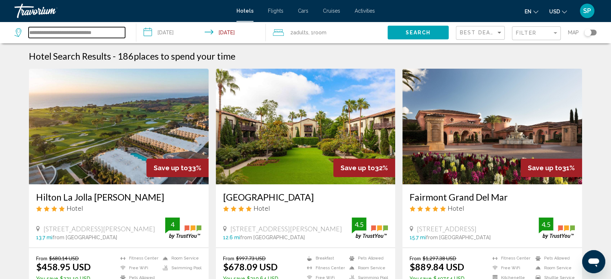
click at [116, 32] on input "**********" at bounding box center [77, 32] width 96 height 11
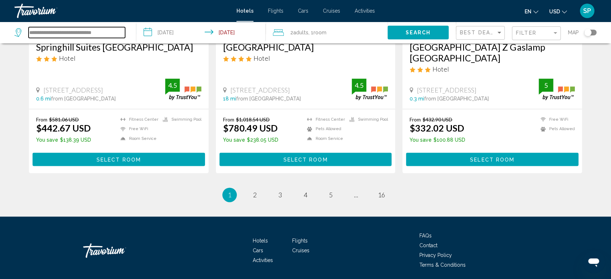
scroll to position [970, 0]
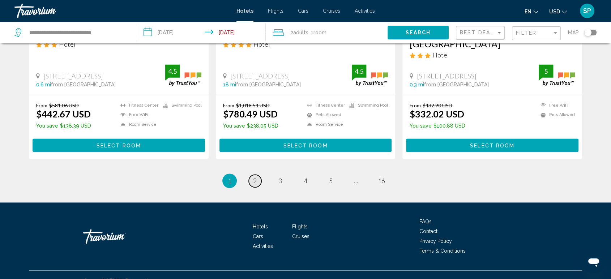
click at [258, 175] on link "page 2" at bounding box center [255, 181] width 13 height 13
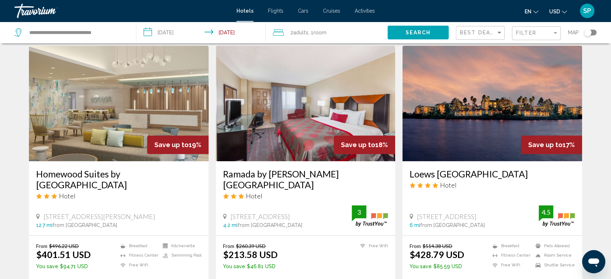
scroll to position [562, 0]
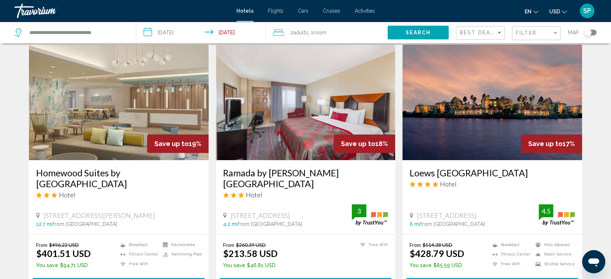
click at [447, 114] on img "Main content" at bounding box center [492, 102] width 180 height 116
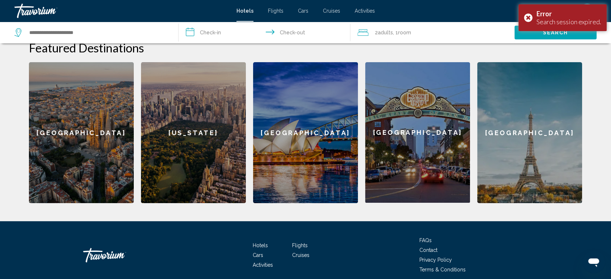
scroll to position [119, 0]
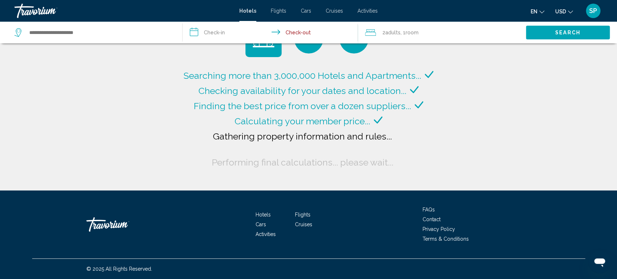
type input "**********"
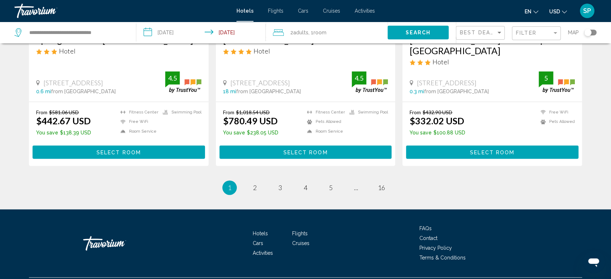
scroll to position [970, 0]
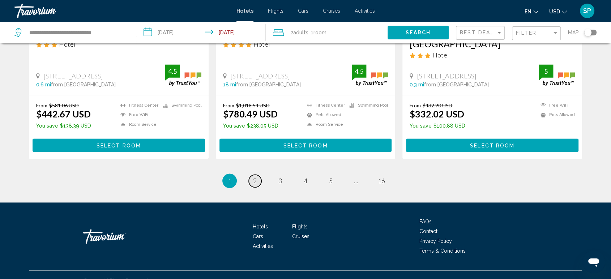
click at [255, 177] on span "2" at bounding box center [255, 181] width 4 height 8
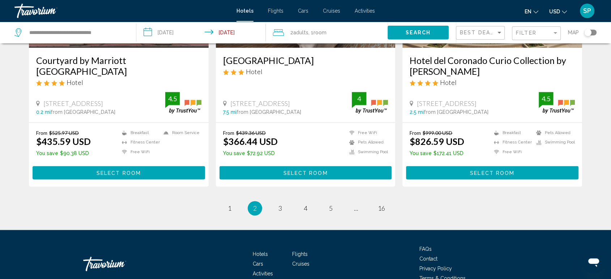
scroll to position [981, 0]
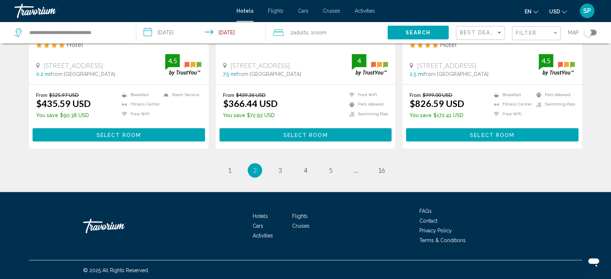
click at [498, 132] on span "Select Room" at bounding box center [492, 135] width 44 height 6
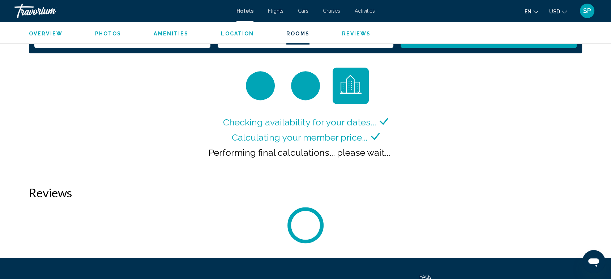
scroll to position [963, 0]
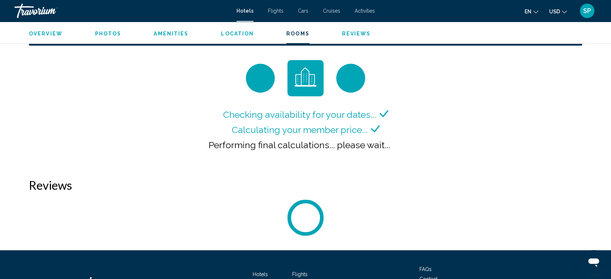
click at [299, 32] on span "Rooms" at bounding box center [297, 34] width 23 height 6
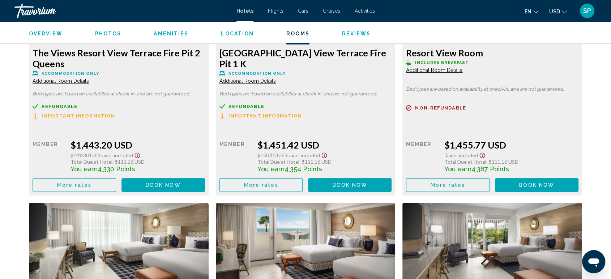
scroll to position [5580, 0]
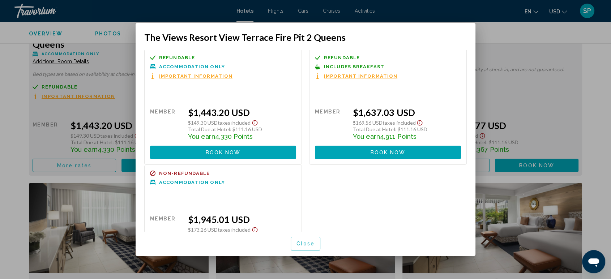
scroll to position [0, 0]
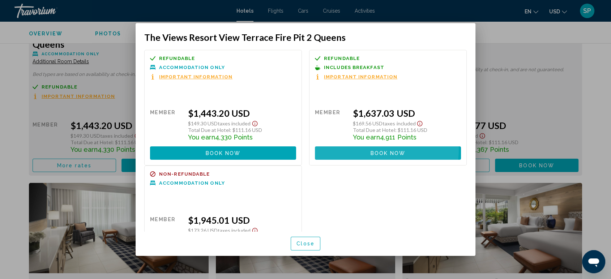
click at [366, 149] on button "Book now No longer available" at bounding box center [388, 152] width 146 height 13
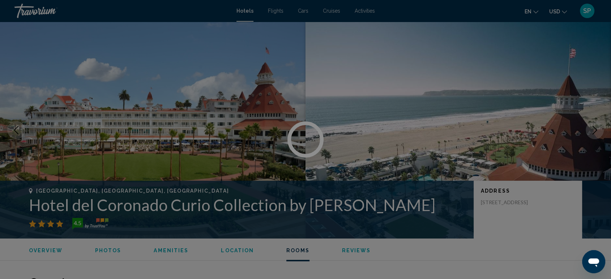
scroll to position [5580, 0]
